Goal: Obtain resource: Download file/media

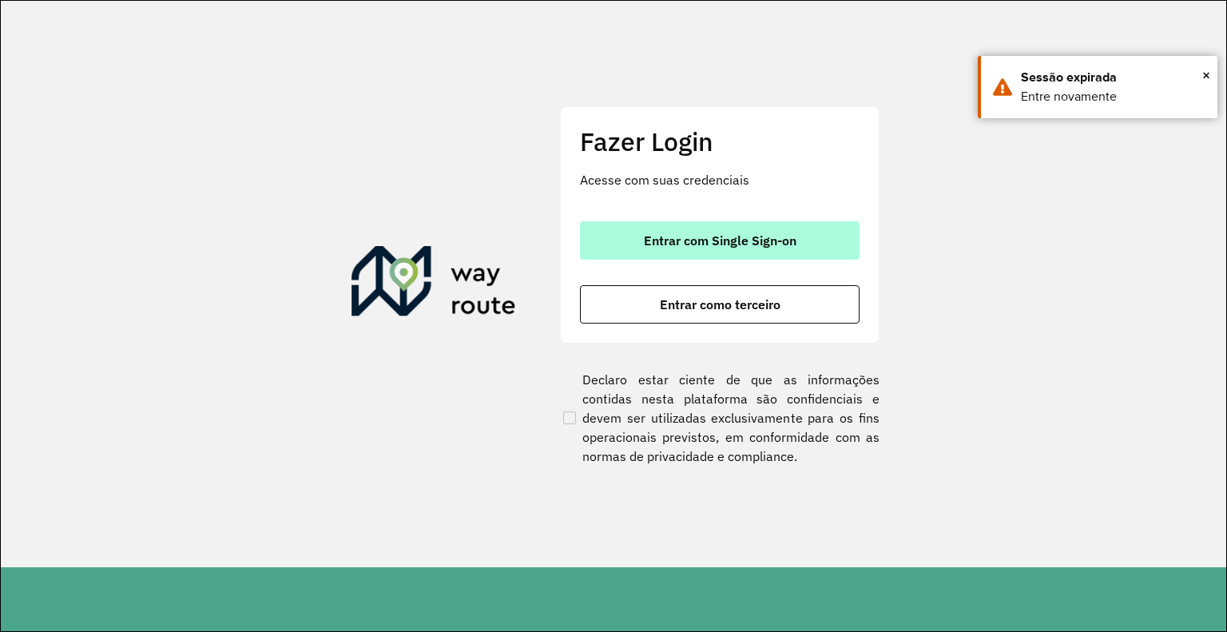
click at [684, 244] on span "Entrar com Single Sign-on" at bounding box center [720, 240] width 153 height 13
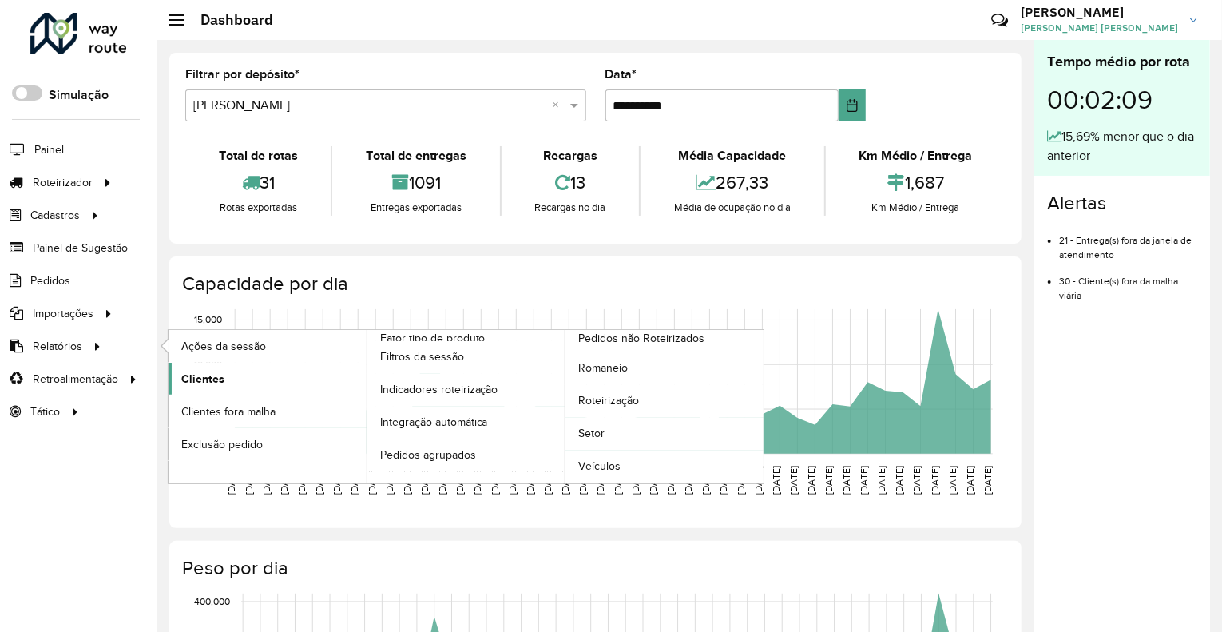
click at [212, 383] on span "Clientes" at bounding box center [202, 379] width 43 height 17
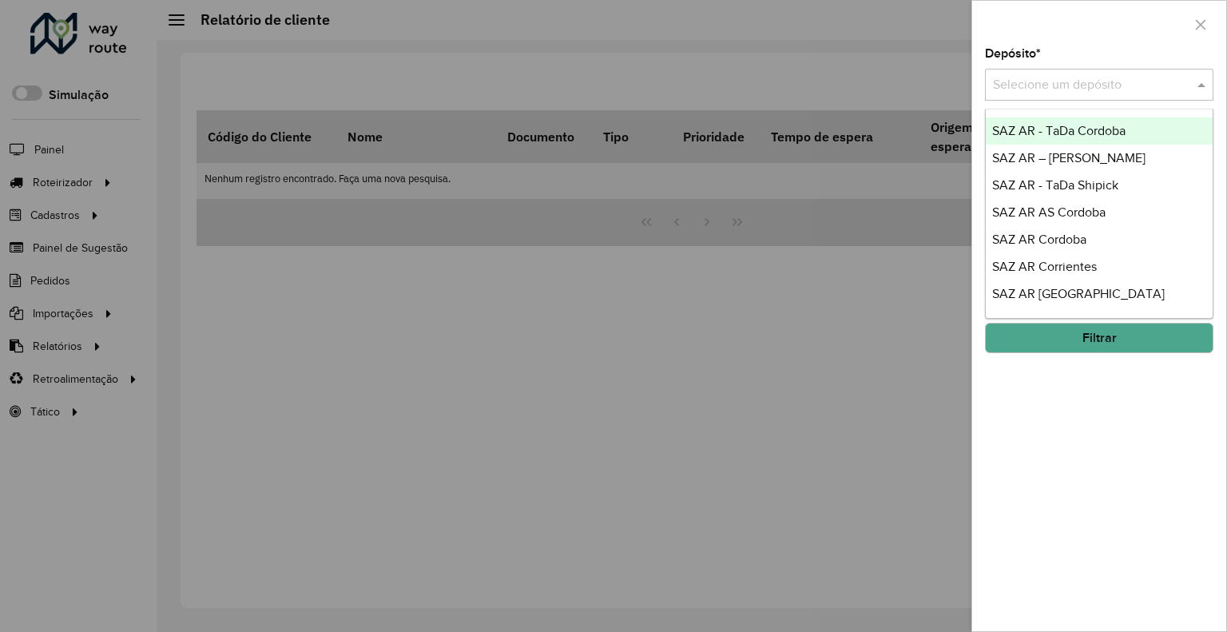
click at [1072, 89] on input "text" at bounding box center [1083, 85] width 181 height 19
type input "**"
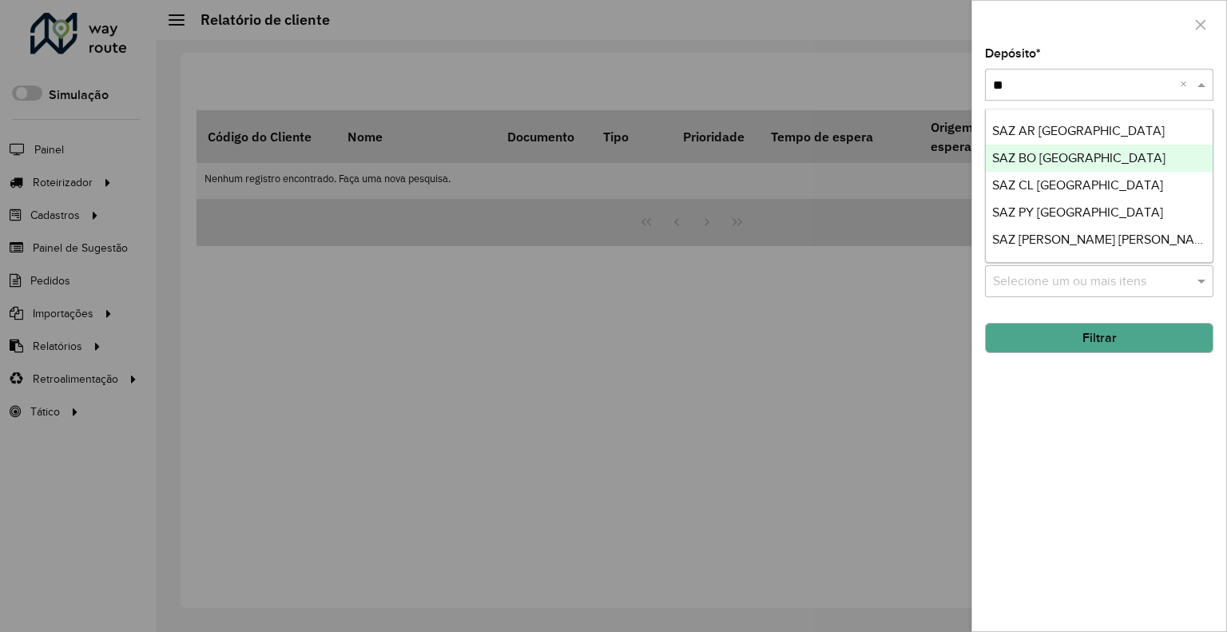
click at [1092, 156] on div "SAZ BO El Alto" at bounding box center [1099, 158] width 227 height 27
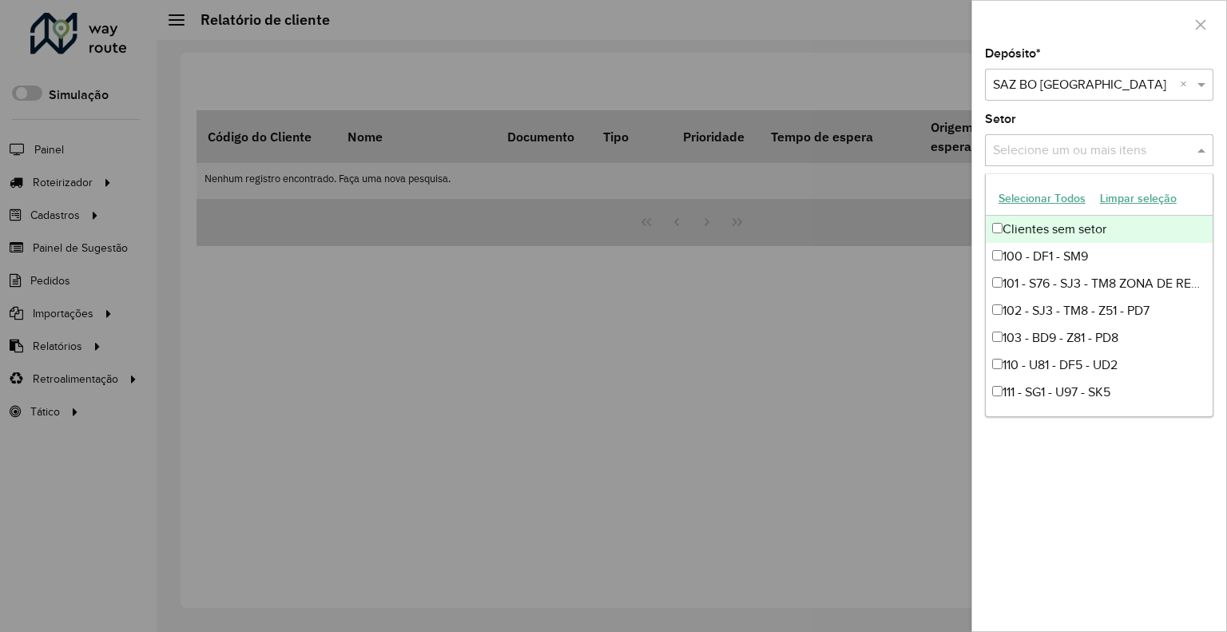
click at [1025, 152] on input "text" at bounding box center [1091, 150] width 204 height 19
click at [837, 243] on div at bounding box center [613, 316] width 1227 height 632
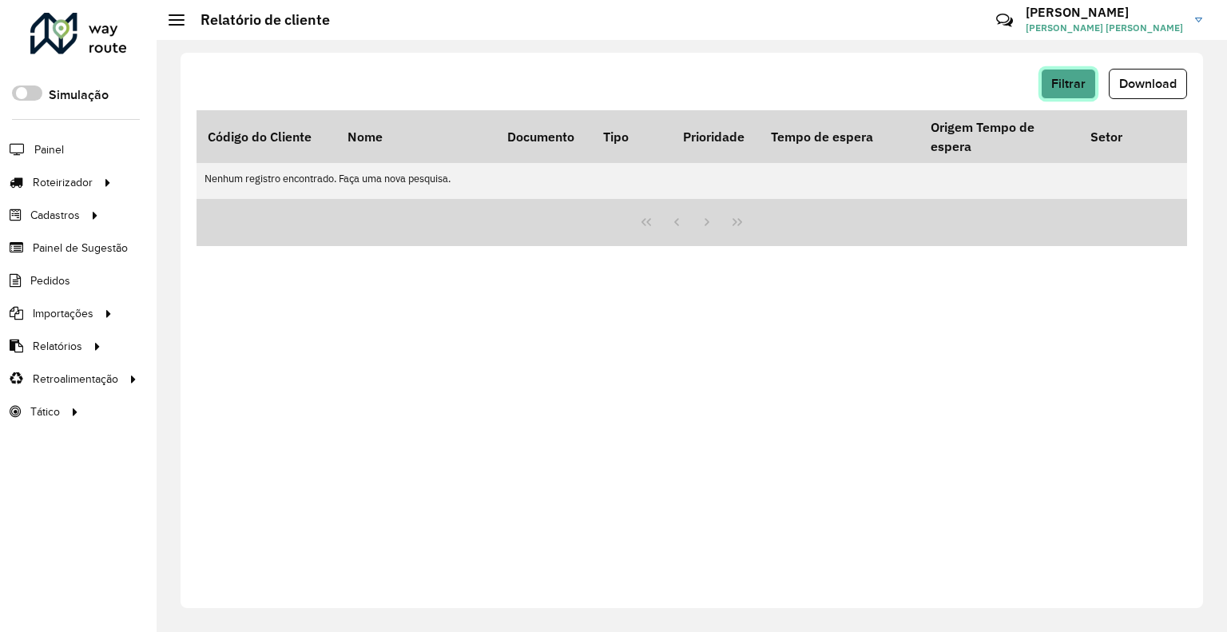
click at [1067, 85] on span "Filtrar" at bounding box center [1068, 84] width 34 height 14
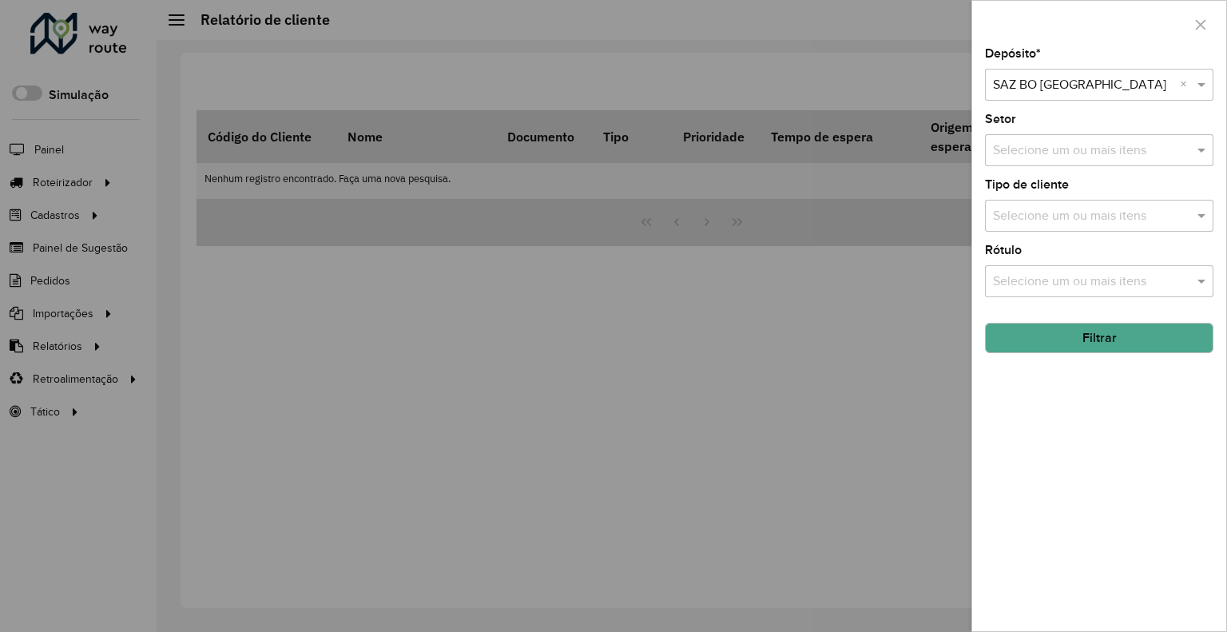
click at [1095, 336] on button "Filtrar" at bounding box center [1099, 338] width 228 height 30
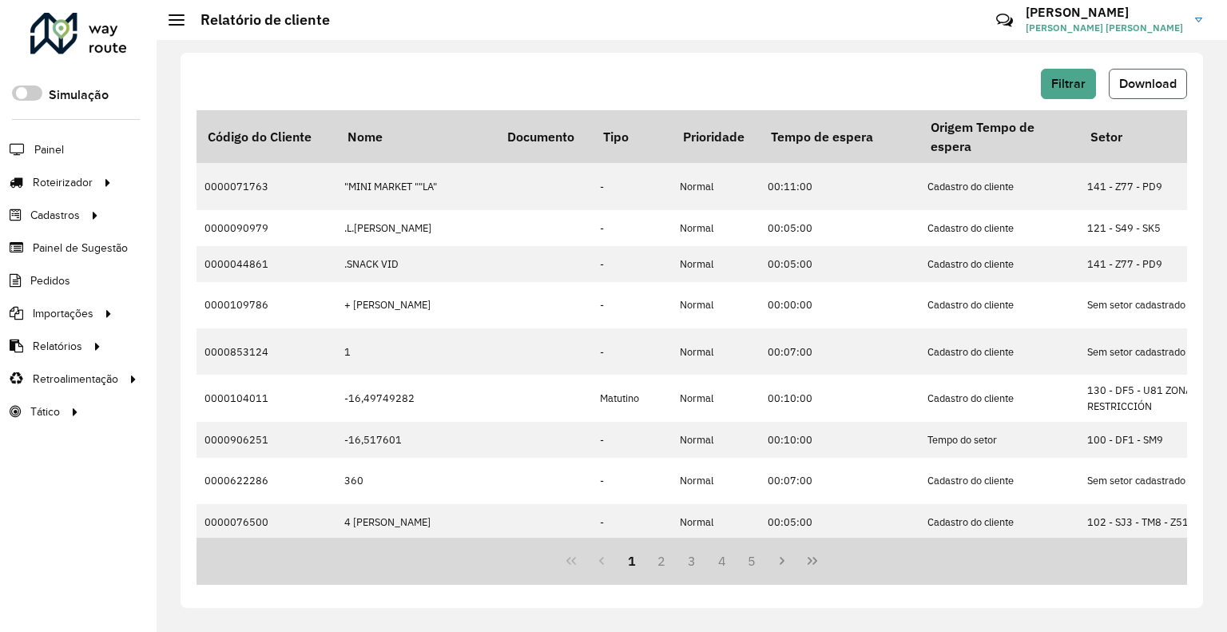
click at [1149, 82] on span "Download" at bounding box center [1148, 84] width 58 height 14
click at [1085, 87] on button "Filtrar" at bounding box center [1068, 84] width 55 height 30
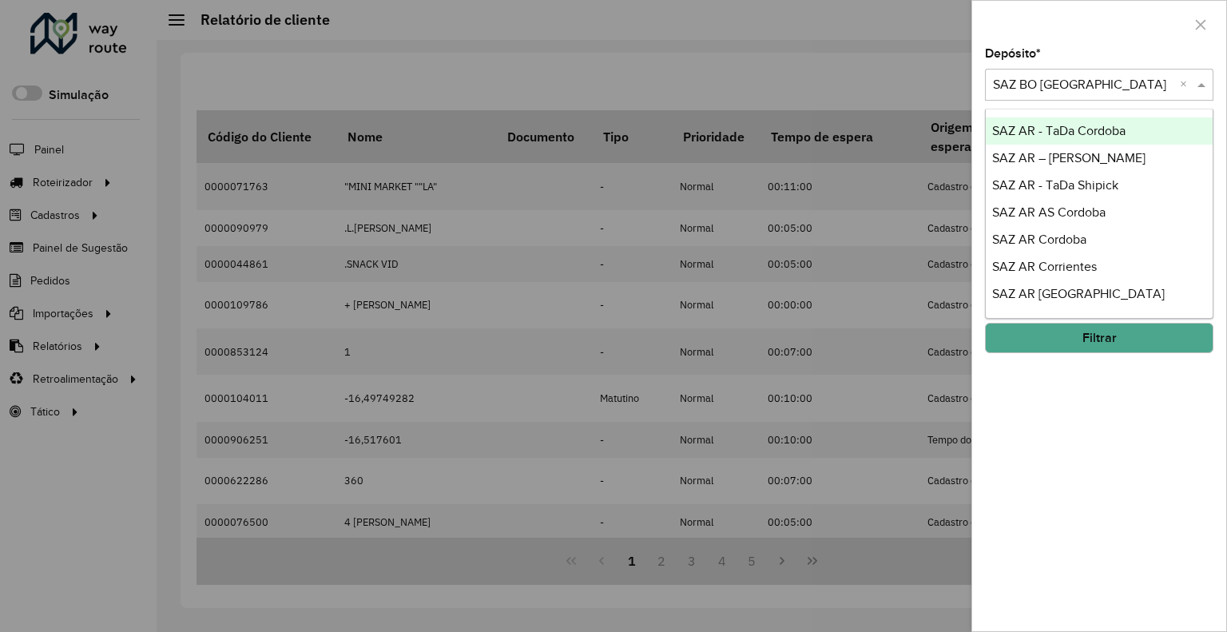
click at [1052, 84] on input "text" at bounding box center [1083, 85] width 181 height 19
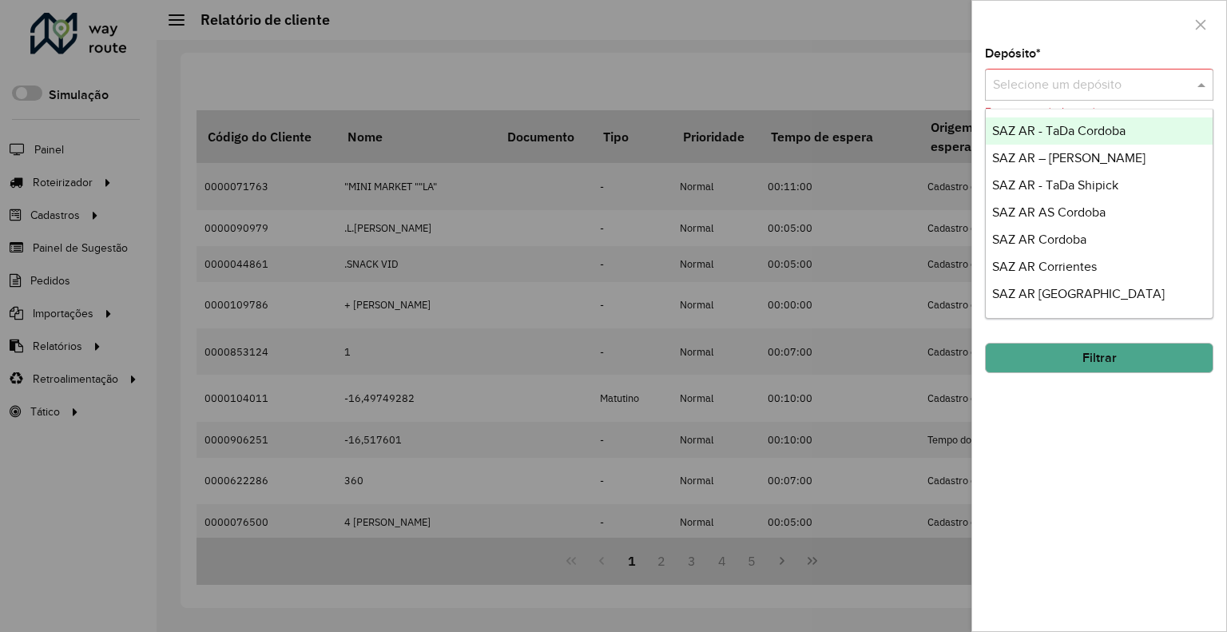
click at [1138, 89] on input "text" at bounding box center [1083, 85] width 181 height 19
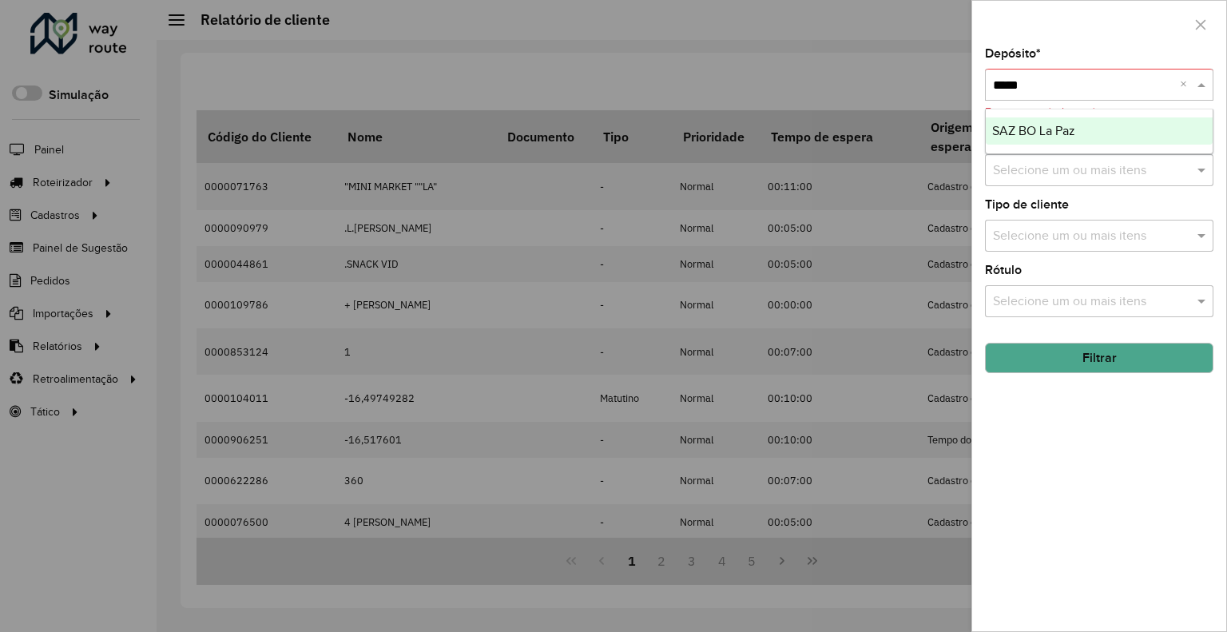
type input "******"
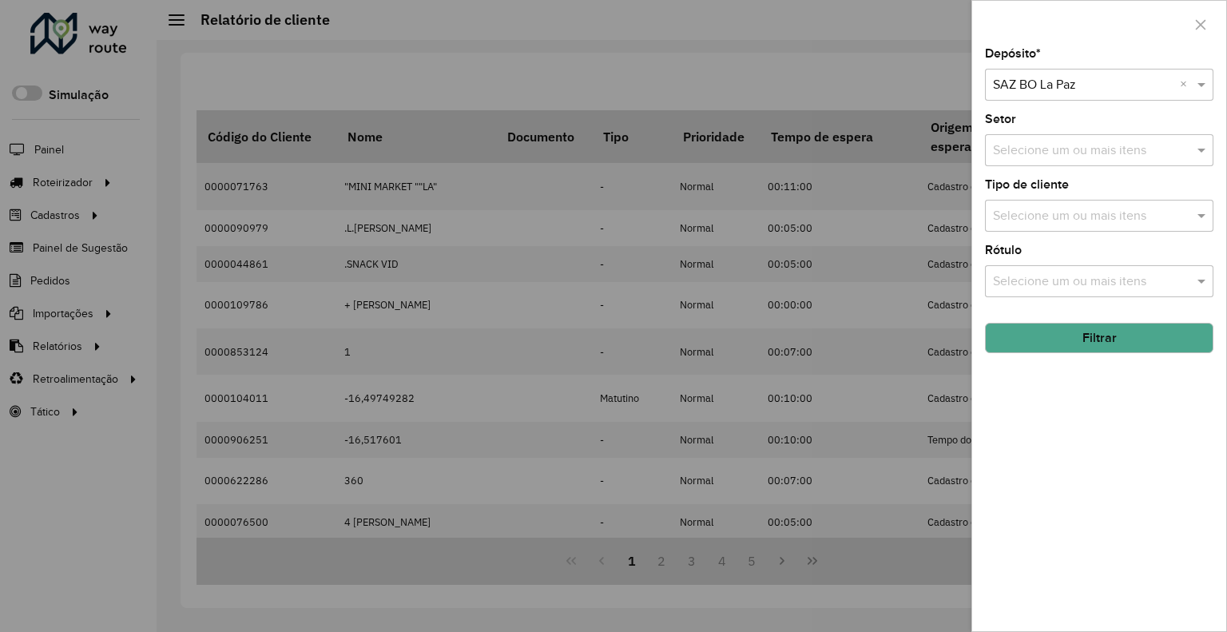
click at [1039, 316] on hb-field-button "Filtrar" at bounding box center [1099, 331] width 228 height 43
click at [1039, 319] on hb-field-button "Filtrar" at bounding box center [1099, 331] width 228 height 43
click at [1034, 324] on button "Filtrar" at bounding box center [1099, 338] width 228 height 30
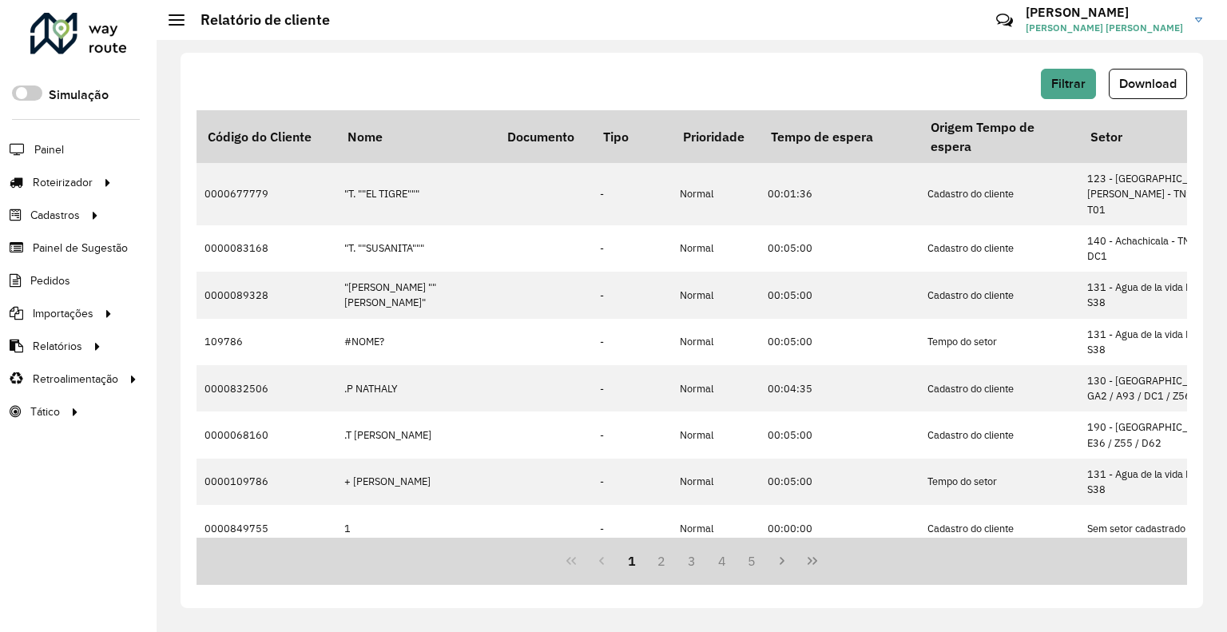
drag, startPoint x: 1153, startPoint y: 79, endPoint x: 1142, endPoint y: 98, distance: 22.2
click at [1153, 81] on span "Download" at bounding box center [1148, 84] width 58 height 14
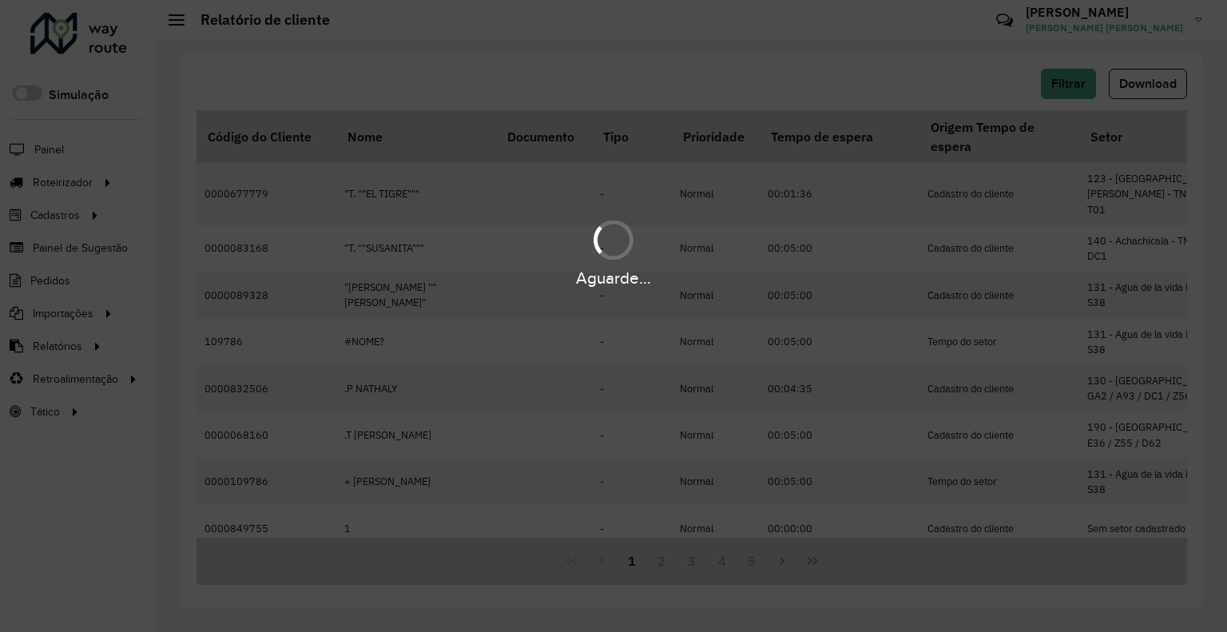
click at [737, 114] on div "Aguarde..." at bounding box center [613, 316] width 1227 height 632
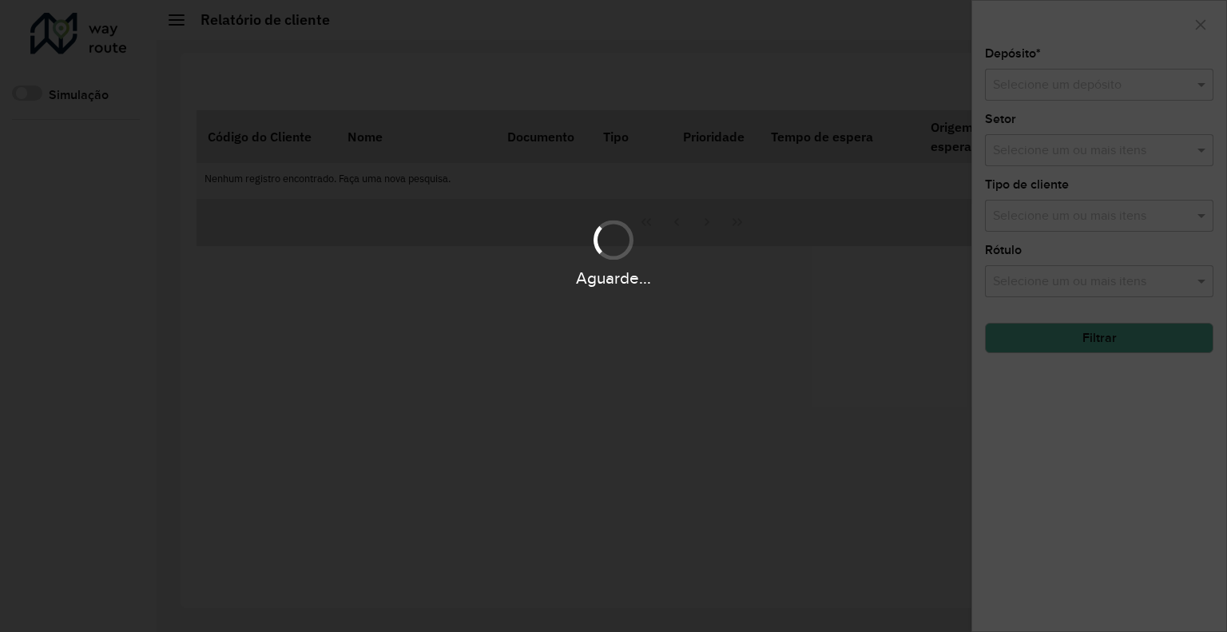
click at [735, 175] on div "Aguarde..." at bounding box center [613, 316] width 1227 height 632
click at [435, 77] on div "Aguarde..." at bounding box center [613, 316] width 1227 height 632
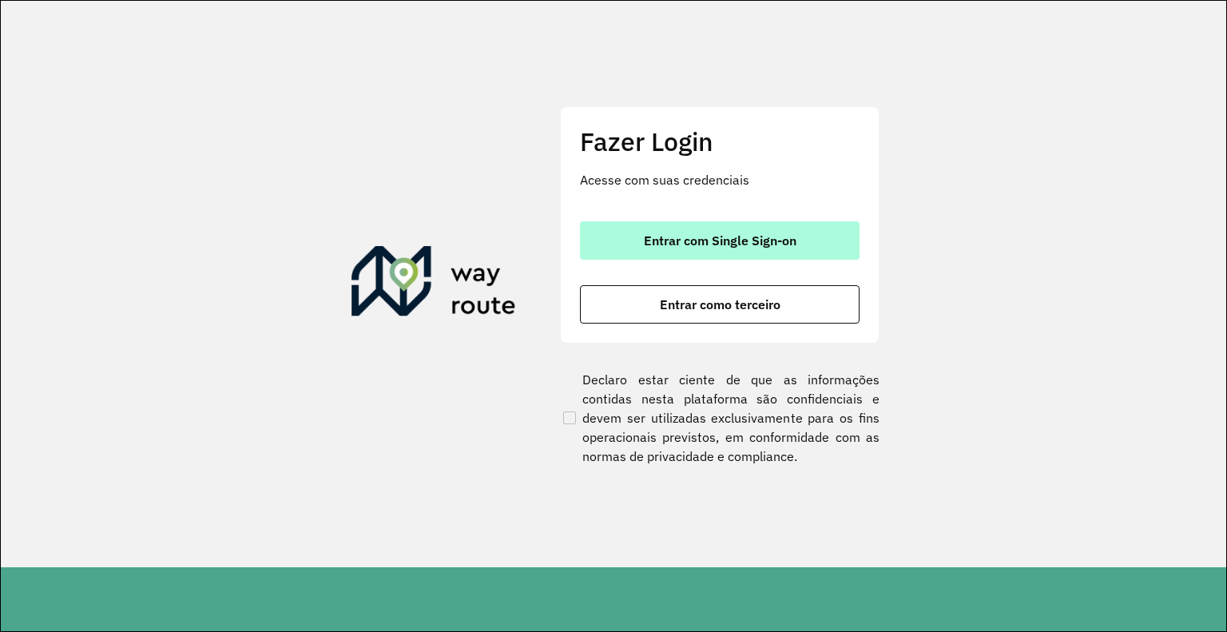
click at [629, 228] on button "Entrar com Single Sign-on" at bounding box center [720, 240] width 280 height 38
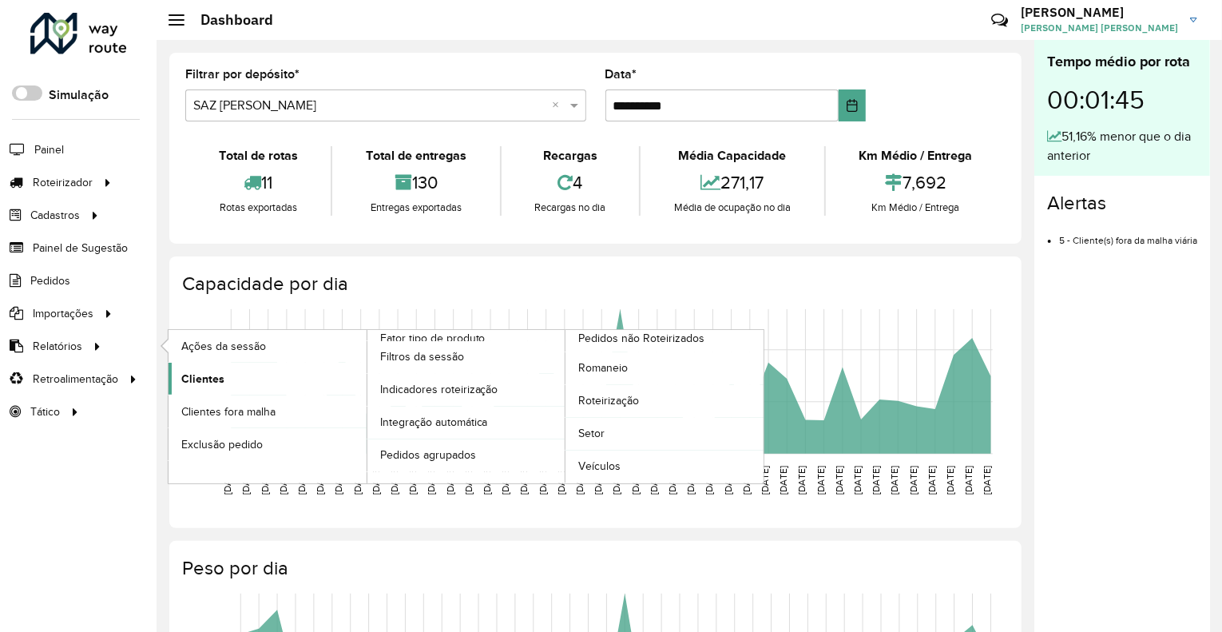
click at [173, 375] on link "Clientes" at bounding box center [268, 379] width 198 height 32
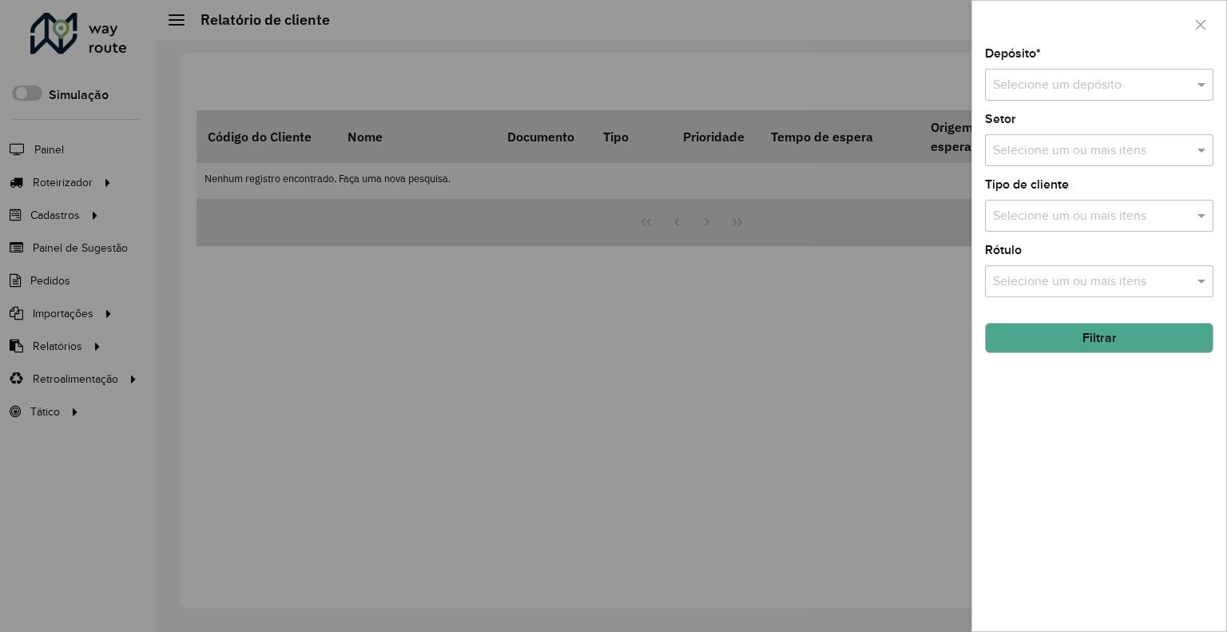
click at [1070, 82] on input "text" at bounding box center [1083, 85] width 181 height 19
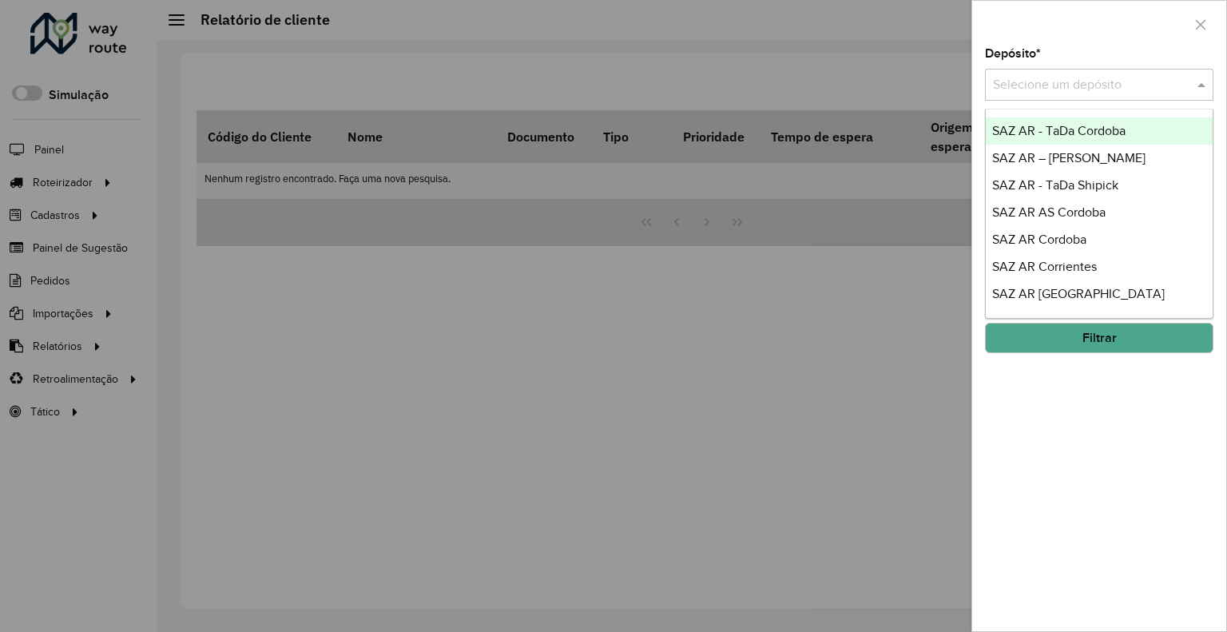
click at [264, 306] on div at bounding box center [613, 316] width 1227 height 632
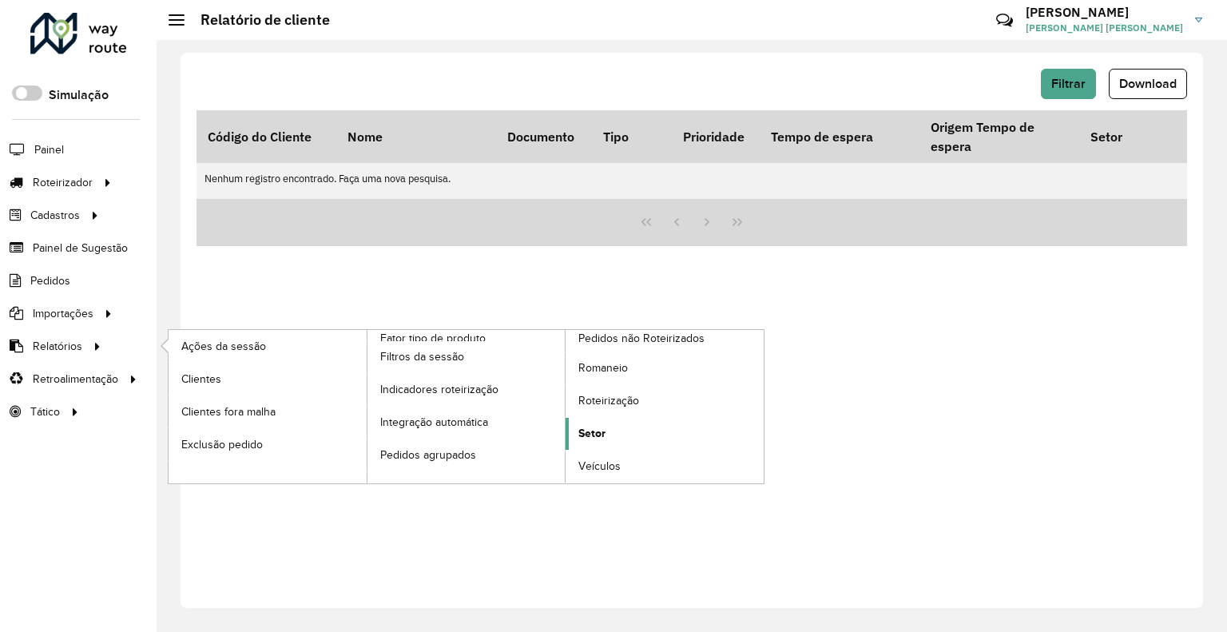
click at [590, 425] on span "Setor" at bounding box center [591, 433] width 27 height 17
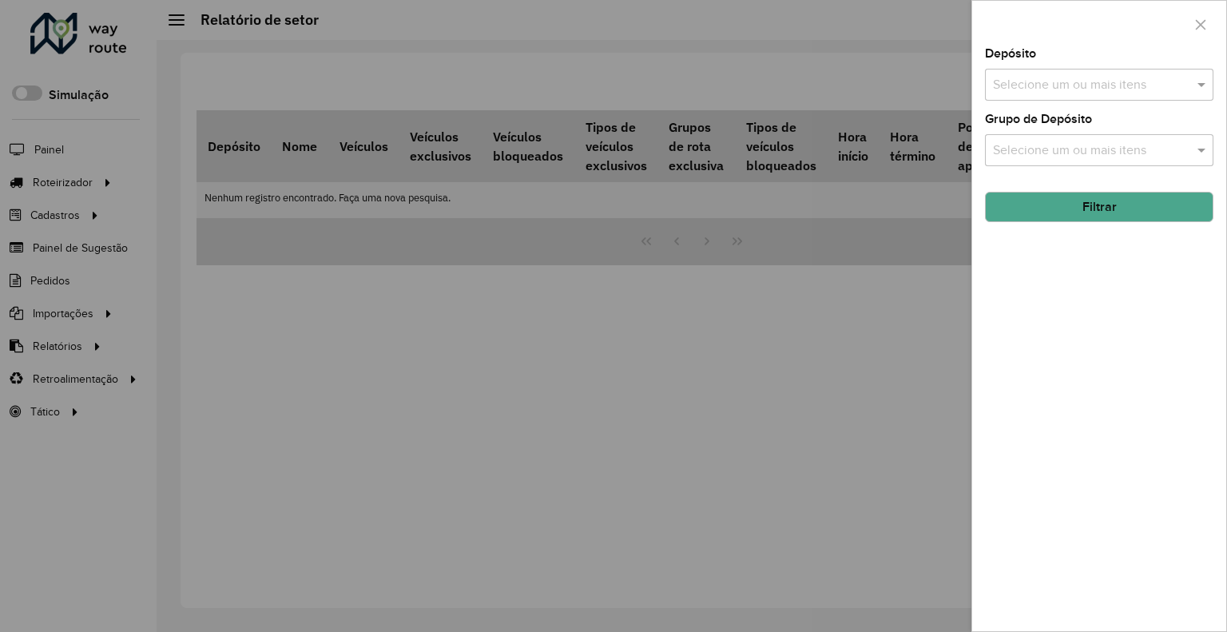
click at [1195, 101] on div "Depósito Selecione um ou mais itens Grupo de Depósito Selecione um ou mais iten…" at bounding box center [1099, 339] width 254 height 583
click at [1186, 93] on div "Selecione um ou mais itens" at bounding box center [1099, 85] width 228 height 32
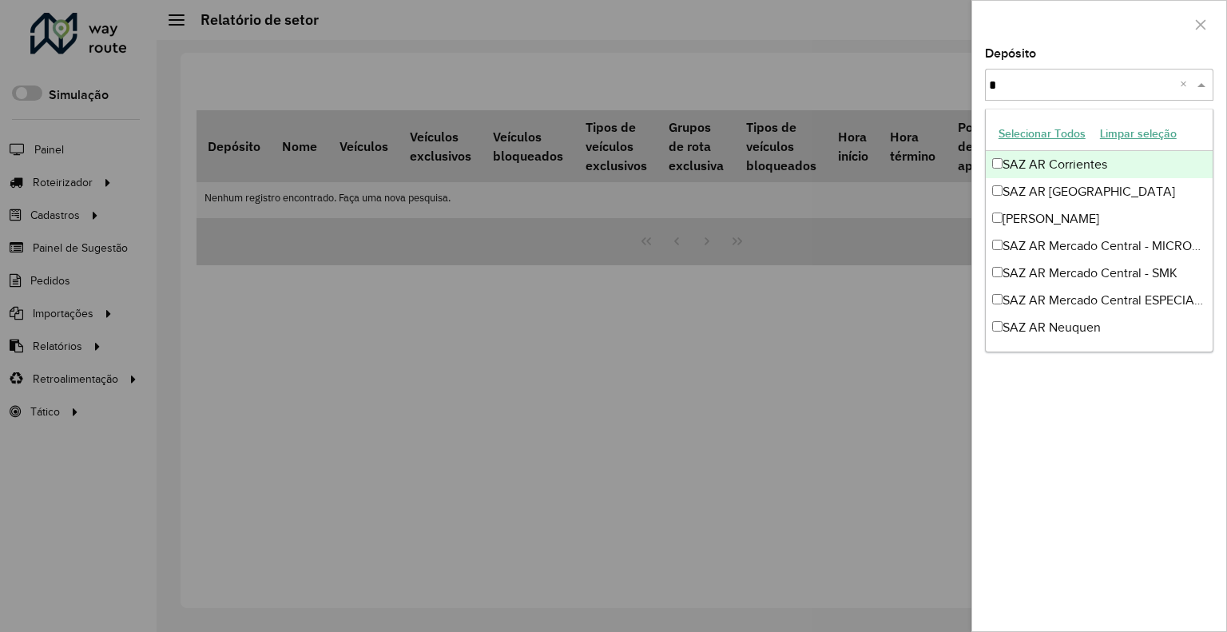
type input "**"
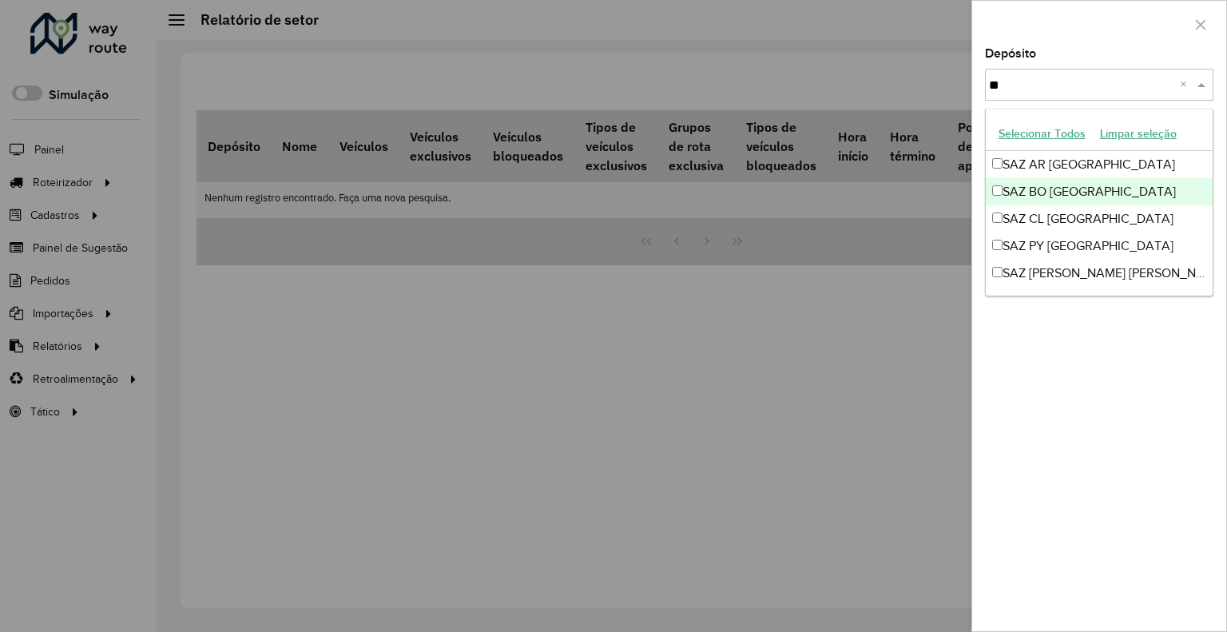
click at [1137, 178] on div "SAZ BO [GEOGRAPHIC_DATA]" at bounding box center [1099, 191] width 227 height 27
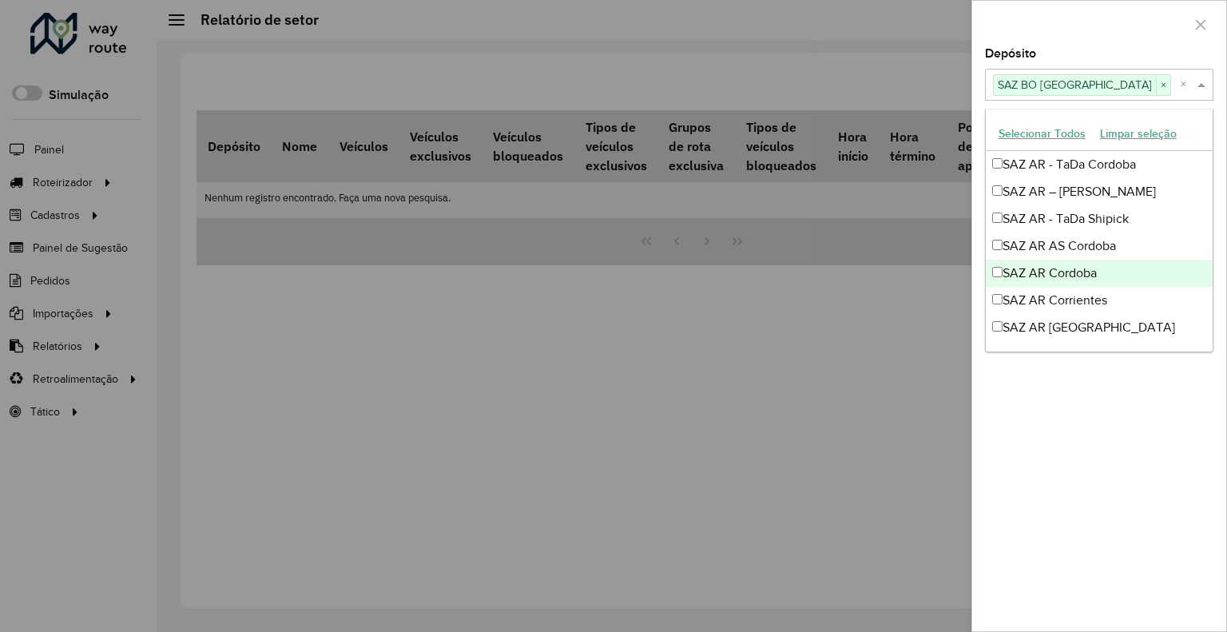
click at [883, 311] on div at bounding box center [613, 316] width 1227 height 632
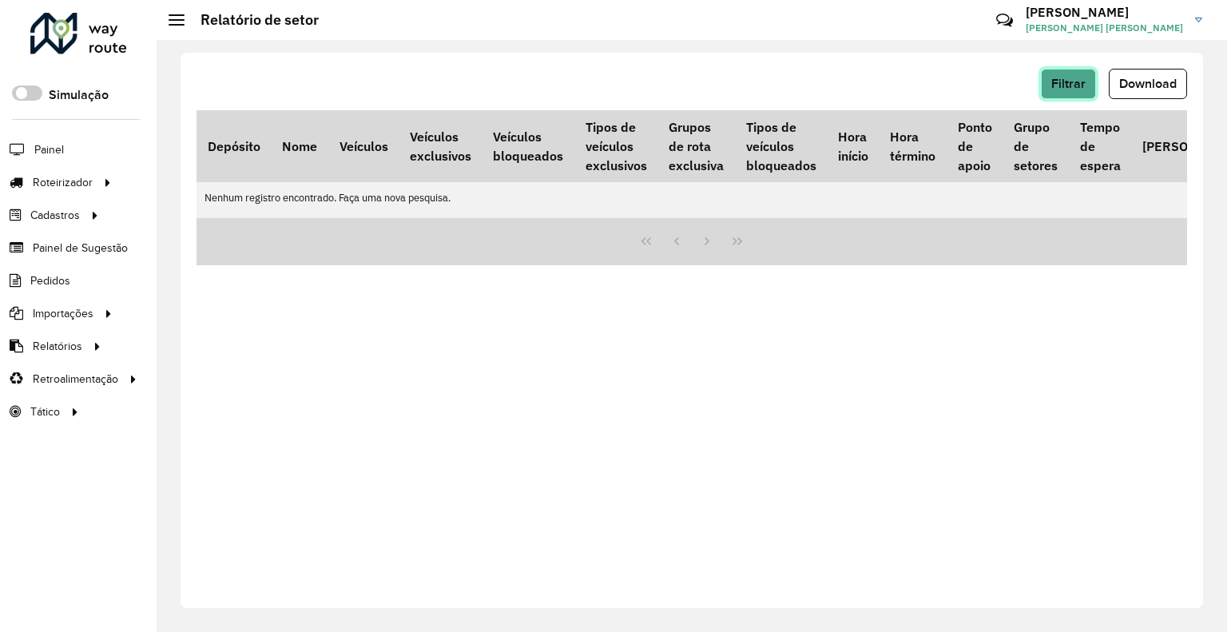
click at [1086, 92] on button "Filtrar" at bounding box center [1068, 84] width 55 height 30
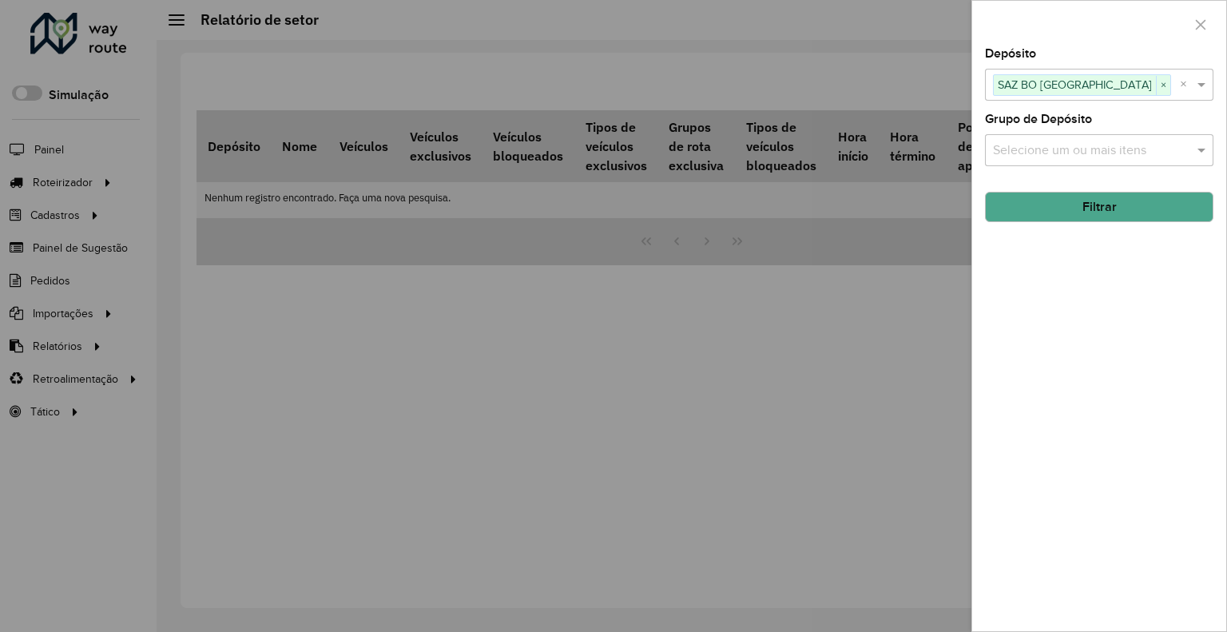
click at [1086, 197] on button "Filtrar" at bounding box center [1099, 207] width 228 height 30
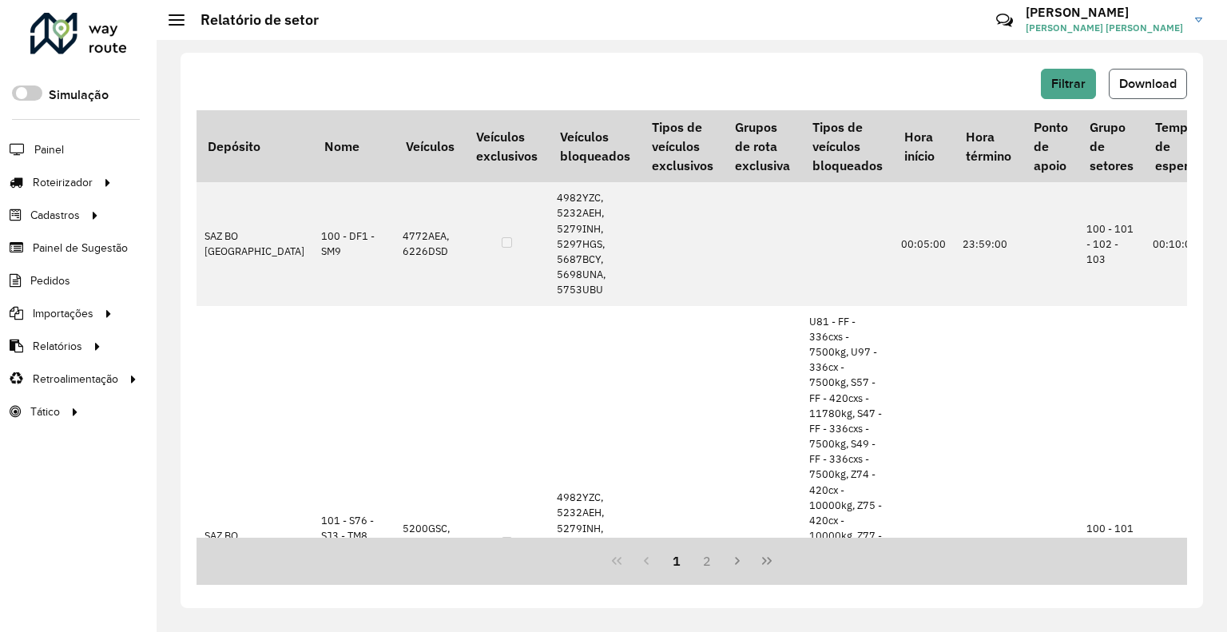
click at [1123, 79] on span "Download" at bounding box center [1148, 84] width 58 height 14
